Goal: Information Seeking & Learning: Learn about a topic

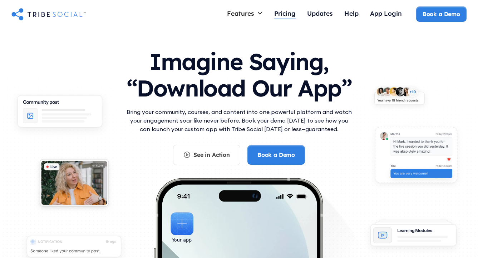
click at [286, 15] on div "Pricing" at bounding box center [284, 13] width 21 height 8
